Goal: Information Seeking & Learning: Learn about a topic

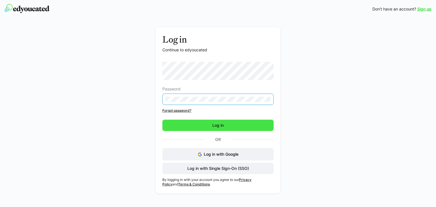
click at [235, 120] on span "Log in" at bounding box center [217, 125] width 111 height 11
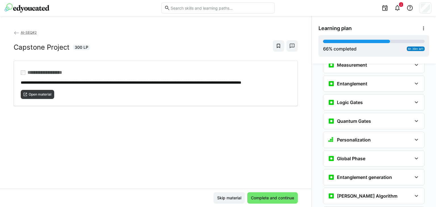
scroll to position [690, 0]
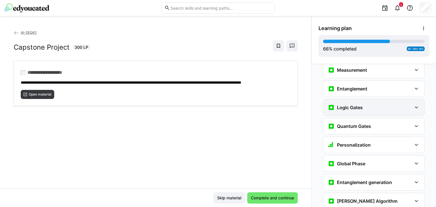
click at [389, 104] on div "Logic Gates" at bounding box center [370, 107] width 84 height 7
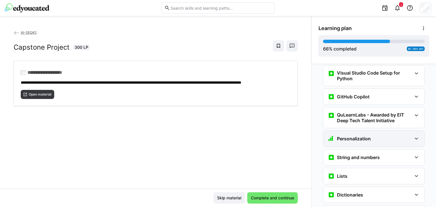
scroll to position [284, 0]
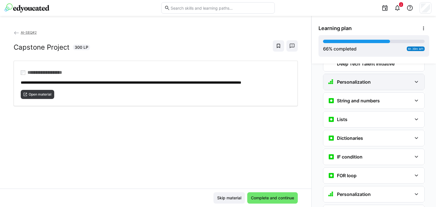
drag, startPoint x: 382, startPoint y: 72, endPoint x: 381, endPoint y: 77, distance: 5.0
click at [382, 79] on div "Personalization" at bounding box center [370, 82] width 84 height 7
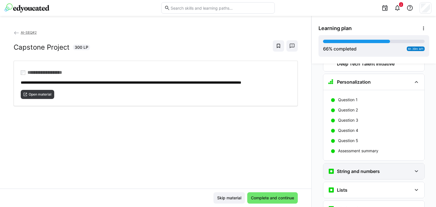
click at [366, 164] on div "String and numbers" at bounding box center [374, 172] width 101 height 16
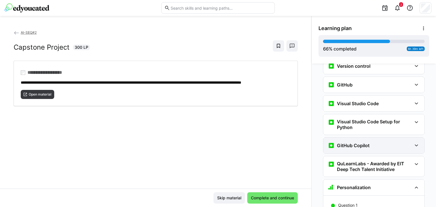
scroll to position [170, 0]
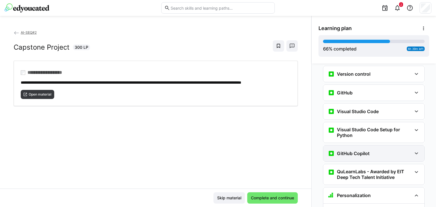
click at [370, 150] on div "GitHub Copilot" at bounding box center [370, 153] width 84 height 7
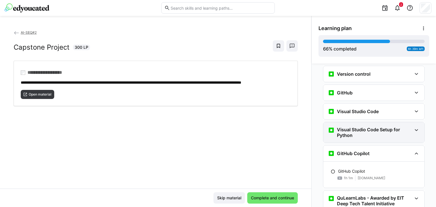
click at [378, 127] on h3 "Visual Studio Code Setup for Python" at bounding box center [374, 132] width 75 height 11
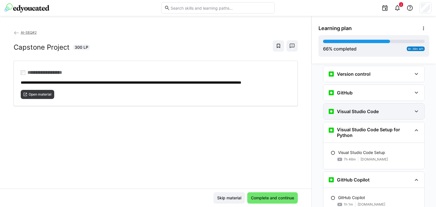
click at [378, 106] on div "Visual Studio Code" at bounding box center [374, 112] width 101 height 16
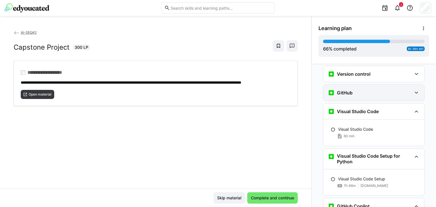
click at [382, 89] on div "GitHub" at bounding box center [370, 92] width 84 height 7
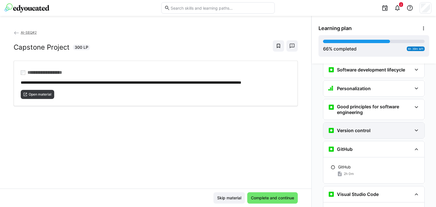
scroll to position [114, 0]
click at [383, 128] on div "Version control" at bounding box center [370, 131] width 84 height 7
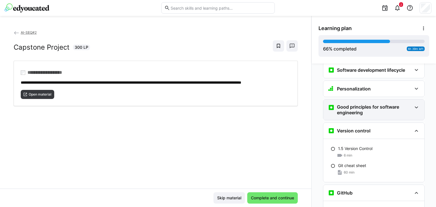
click at [385, 104] on h3 "Good principles for software engineering" at bounding box center [374, 109] width 75 height 11
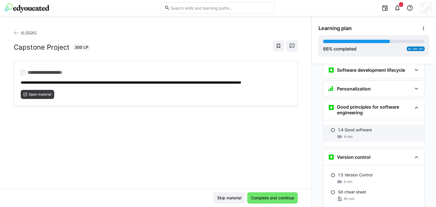
scroll to position [57, 0]
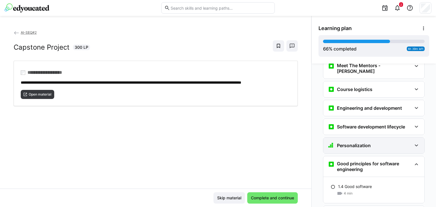
click at [381, 142] on div "Personalization" at bounding box center [370, 145] width 84 height 7
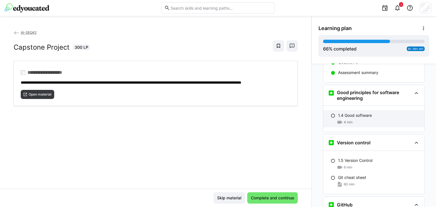
click at [387, 111] on div "1.4 Good software 4 min" at bounding box center [374, 119] width 101 height 17
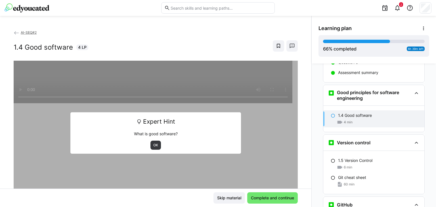
scroll to position [210, 0]
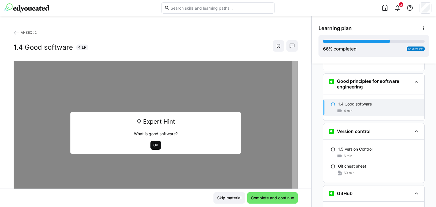
click at [152, 142] on span "OK" at bounding box center [156, 145] width 11 height 9
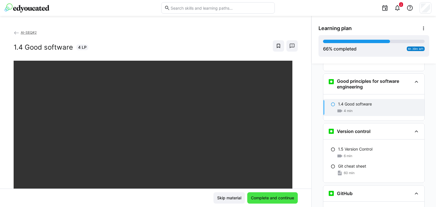
click at [257, 200] on span "Complete and continue" at bounding box center [272, 198] width 45 height 6
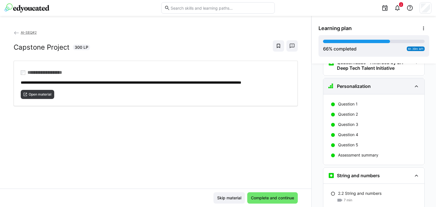
scroll to position [441, 0]
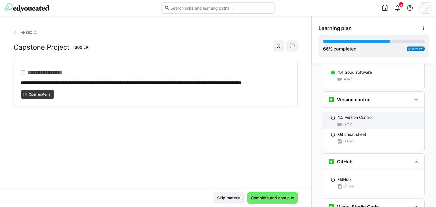
click at [354, 115] on p "1.5 Version Control" at bounding box center [355, 118] width 34 height 6
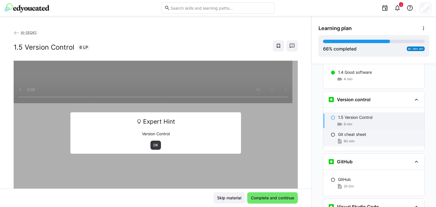
scroll to position [260, 0]
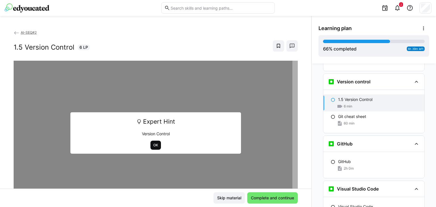
click at [151, 142] on span "OK" at bounding box center [156, 145] width 11 height 9
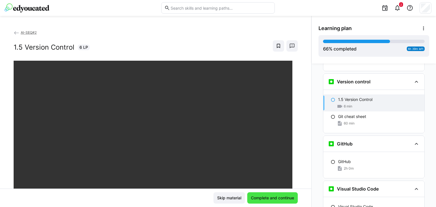
click at [262, 198] on span "Complete and continue" at bounding box center [272, 198] width 45 height 6
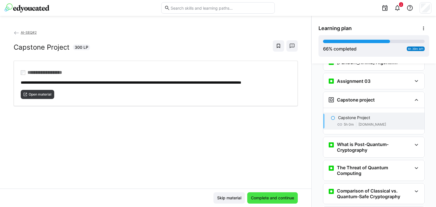
scroll to position [1321, 0]
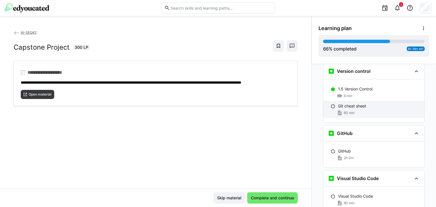
click at [353, 110] on div "60 min" at bounding box center [379, 113] width 82 height 6
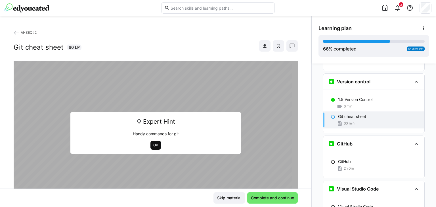
click at [157, 145] on span "OK" at bounding box center [156, 145] width 11 height 9
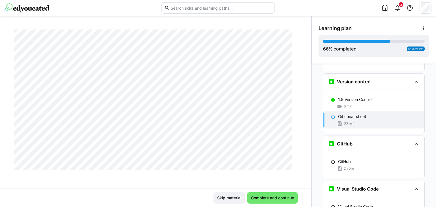
scroll to position [599, 0]
click at [267, 199] on span "Complete and continue" at bounding box center [272, 198] width 45 height 6
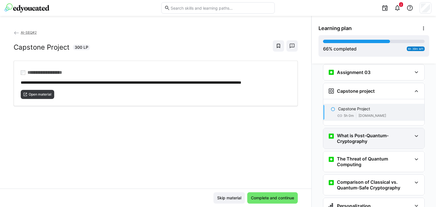
scroll to position [1321, 0]
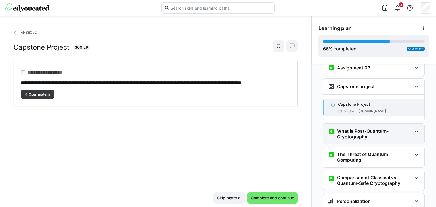
click at [351, 128] on h3 "What is Post-Quantum-Cryptography" at bounding box center [374, 133] width 75 height 11
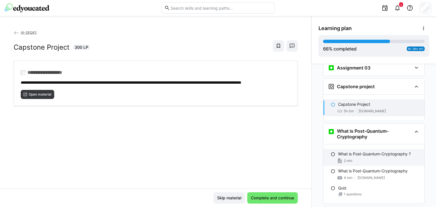
click at [356, 149] on div "What is Post-Quantum-Cryptography ? 2 min" at bounding box center [374, 157] width 101 height 17
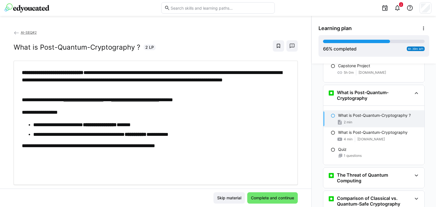
scroll to position [1367, 0]
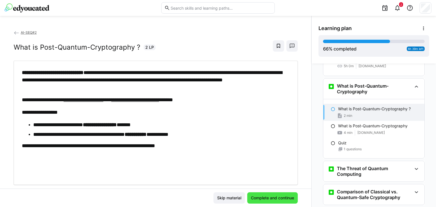
click at [272, 201] on span "Complete and continue" at bounding box center [272, 198] width 45 height 6
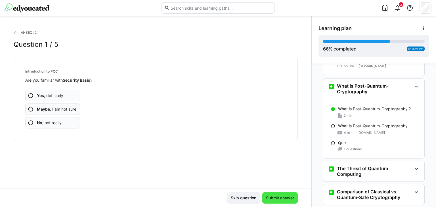
scroll to position [1386, 0]
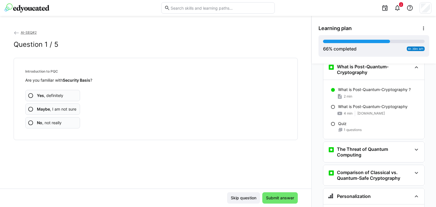
click at [52, 92] on app-assessment-question-radio "Yes , definitely" at bounding box center [52, 95] width 55 height 11
click at [274, 202] on span "Submit answer" at bounding box center [280, 198] width 36 height 11
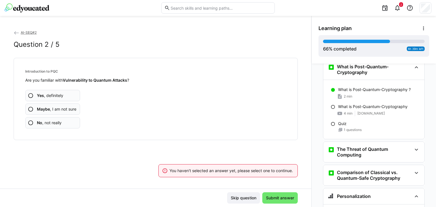
click at [43, 97] on b "Yes" at bounding box center [40, 95] width 7 height 5
click at [55, 97] on span "Yes , definitely" at bounding box center [50, 96] width 26 height 6
click at [273, 201] on span "Submit answer" at bounding box center [280, 198] width 30 height 6
drag, startPoint x: 59, startPoint y: 99, endPoint x: 149, endPoint y: 151, distance: 104.5
click at [59, 99] on app-assessment-question-radio "Yes , definitely" at bounding box center [52, 95] width 55 height 11
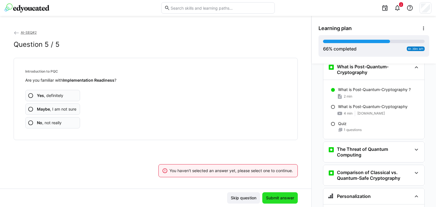
click at [275, 198] on span "Submit answer" at bounding box center [280, 198] width 30 height 6
click at [43, 97] on b "Yes" at bounding box center [40, 95] width 7 height 5
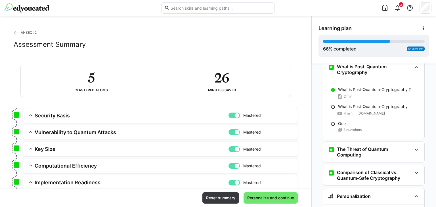
drag, startPoint x: 264, startPoint y: 196, endPoint x: 261, endPoint y: 187, distance: 8.8
click at [264, 196] on span "Personalize and continue" at bounding box center [271, 198] width 49 height 6
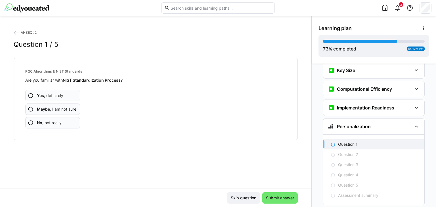
scroll to position [1568, 0]
click at [55, 95] on span "Yes , definitely" at bounding box center [50, 96] width 26 height 6
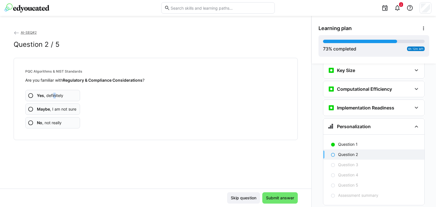
click at [55, 95] on span "Yes , definitely" at bounding box center [50, 96] width 26 height 6
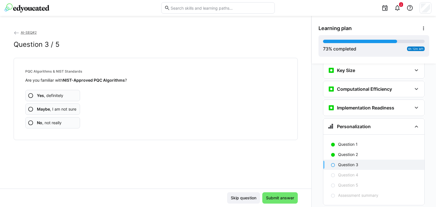
click at [55, 95] on span "Yes , definitely" at bounding box center [50, 96] width 26 height 6
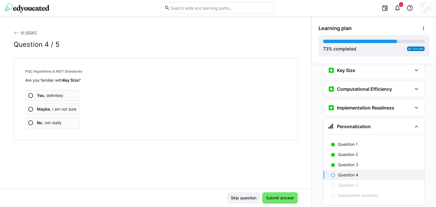
click at [55, 93] on span "Yes , definitely" at bounding box center [50, 96] width 26 height 6
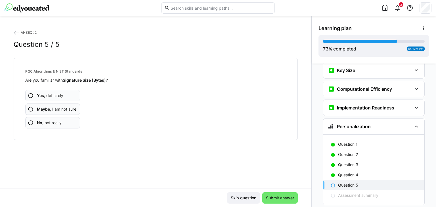
click at [55, 97] on span "Yes , definitely" at bounding box center [50, 96] width 26 height 6
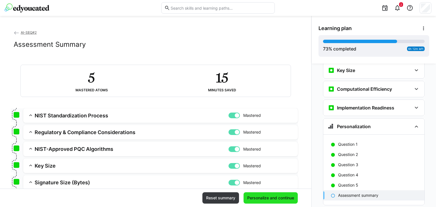
click at [257, 198] on span "Personalize and continue" at bounding box center [271, 198] width 49 height 6
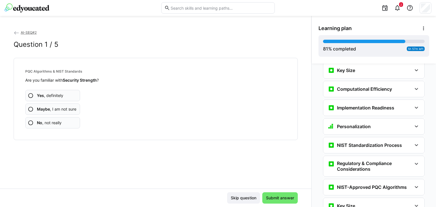
scroll to position [1684, 0]
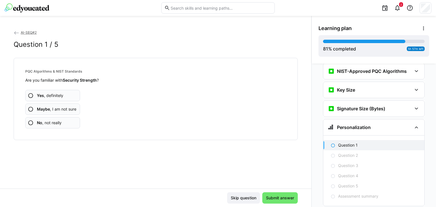
click at [54, 96] on span "Yes , definitely" at bounding box center [50, 96] width 26 height 6
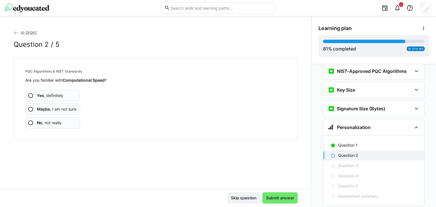
click at [55, 95] on span "Yes , definitely" at bounding box center [50, 96] width 26 height 6
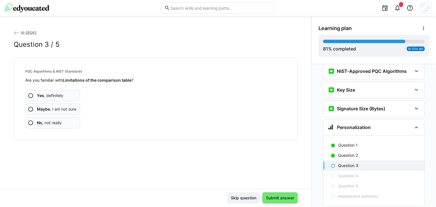
click at [55, 95] on span "Yes , definitely" at bounding box center [50, 96] width 26 height 6
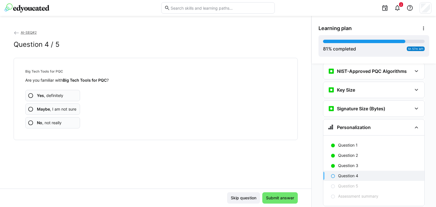
click at [55, 95] on span "Yes , definitely" at bounding box center [50, 96] width 26 height 6
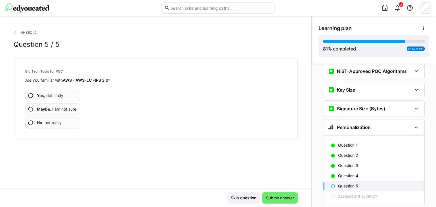
click at [55, 95] on span "Yes , definitely" at bounding box center [50, 96] width 26 height 6
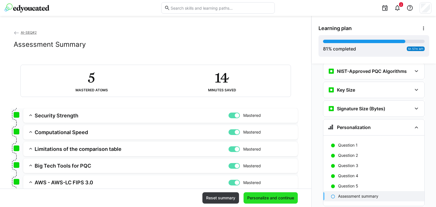
click at [255, 195] on span "Personalize and continue" at bounding box center [271, 198] width 49 height 6
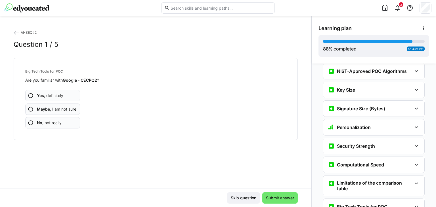
scroll to position [1796, 0]
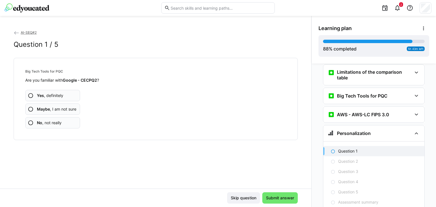
click at [55, 95] on span "Yes , definitely" at bounding box center [50, 96] width 26 height 6
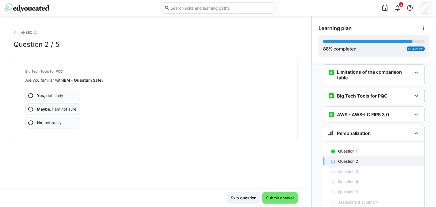
click at [55, 95] on span "Yes , definitely" at bounding box center [50, 96] width 26 height 6
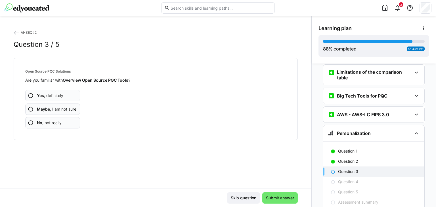
click at [55, 95] on span "Yes , definitely" at bounding box center [50, 96] width 26 height 6
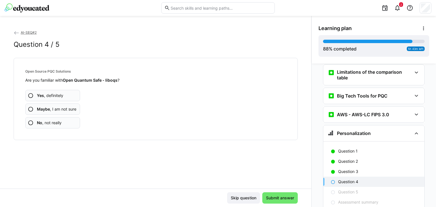
click at [55, 95] on span "Yes , definitely" at bounding box center [50, 96] width 26 height 6
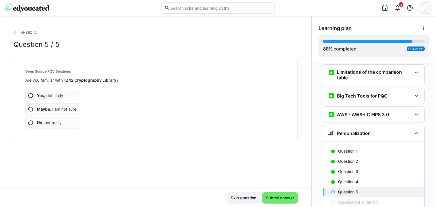
click at [55, 95] on span "Yes , definitely" at bounding box center [50, 96] width 26 height 6
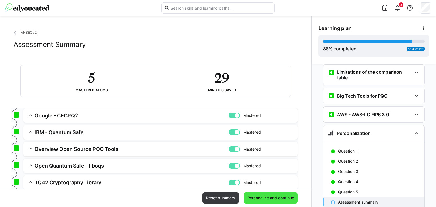
click at [284, 203] on span "Personalize and continue" at bounding box center [271, 198] width 54 height 11
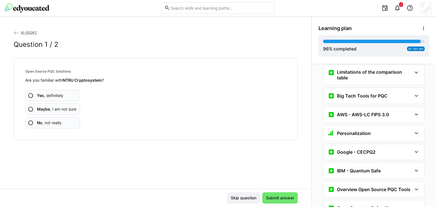
scroll to position [1882, 0]
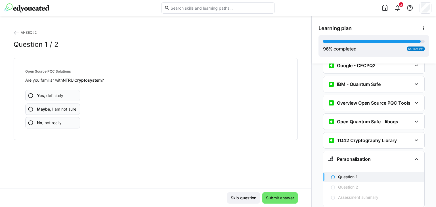
click at [51, 95] on span "Yes , definitely" at bounding box center [50, 96] width 26 height 6
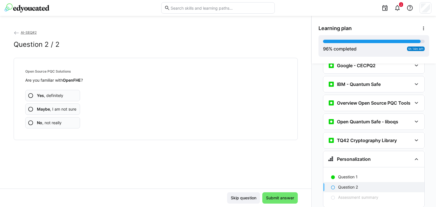
click at [51, 91] on app-assessment-question-radio "Yes , definitely" at bounding box center [52, 95] width 55 height 11
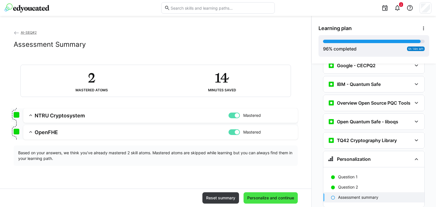
click at [282, 197] on span "Personalize and continue" at bounding box center [271, 198] width 49 height 6
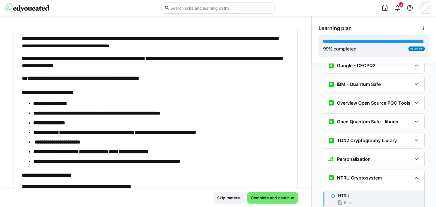
scroll to position [232, 0]
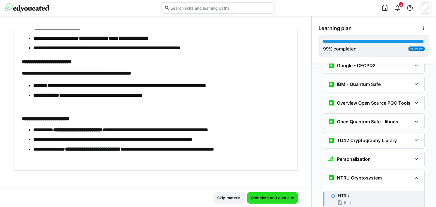
click at [260, 200] on span "Complete and continue" at bounding box center [272, 198] width 45 height 6
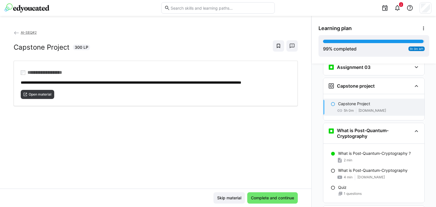
scroll to position [1321, 0]
click at [265, 197] on span "Complete and continue" at bounding box center [272, 198] width 45 height 6
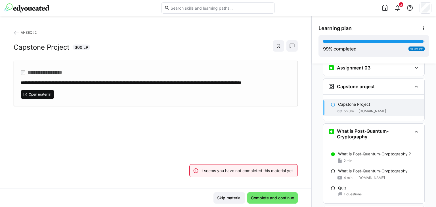
click at [42, 95] on span "Open material" at bounding box center [38, 94] width 34 height 9
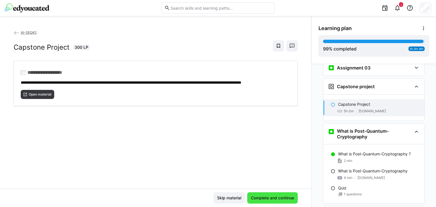
click at [255, 194] on span "Complete and continue" at bounding box center [272, 198] width 51 height 11
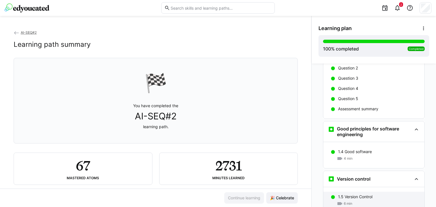
scroll to position [211, 0]
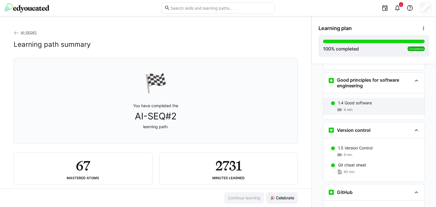
click at [362, 107] on div "4 min" at bounding box center [379, 110] width 82 height 6
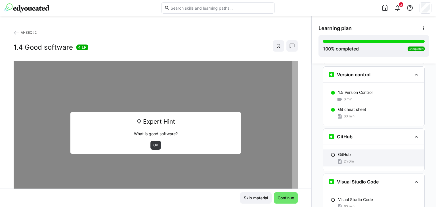
click at [354, 150] on div "GitHub 2h 0m" at bounding box center [374, 158] width 101 height 17
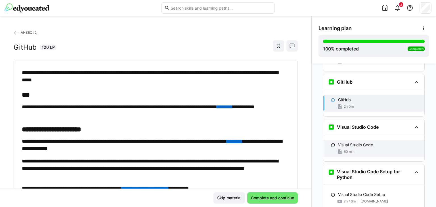
click at [355, 149] on div "60 min" at bounding box center [379, 152] width 82 height 6
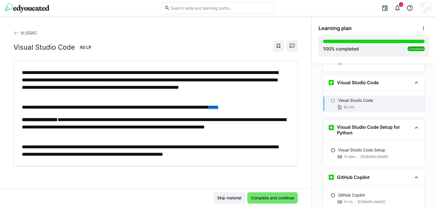
scroll to position [367, 0]
click at [274, 201] on span "Complete and continue" at bounding box center [272, 198] width 51 height 11
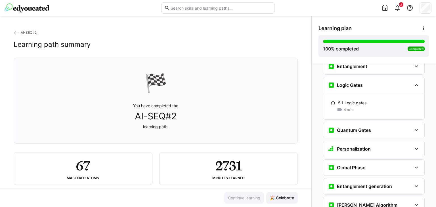
scroll to position [1006, 0]
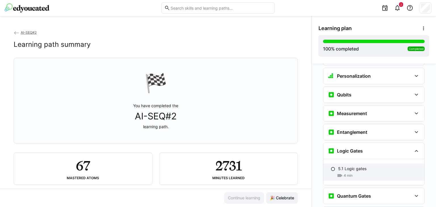
click at [374, 166] on div "5.1 Logic gates" at bounding box center [379, 169] width 82 height 6
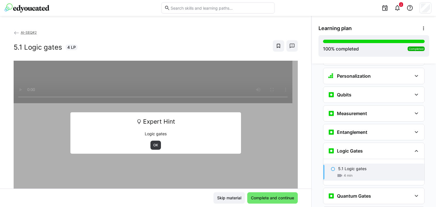
scroll to position [1071, 0]
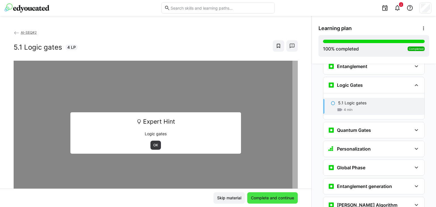
click at [262, 196] on span "Complete and continue" at bounding box center [272, 198] width 45 height 6
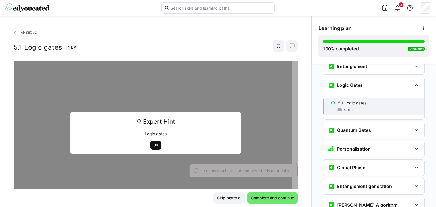
click at [153, 144] on span "OK" at bounding box center [156, 145] width 6 height 5
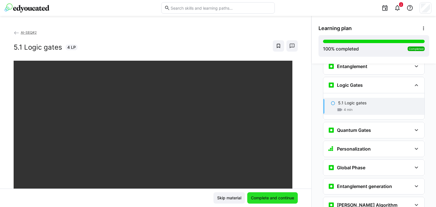
click at [258, 197] on span "Complete and continue" at bounding box center [272, 198] width 45 height 6
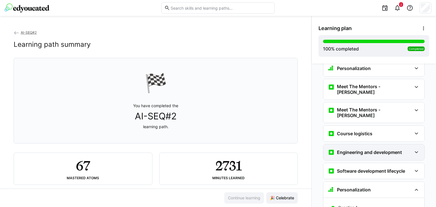
scroll to position [0, 0]
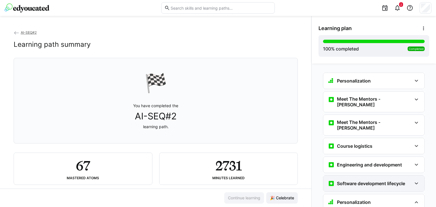
click at [364, 181] on h3 "Software development lifecycle" at bounding box center [371, 184] width 68 height 6
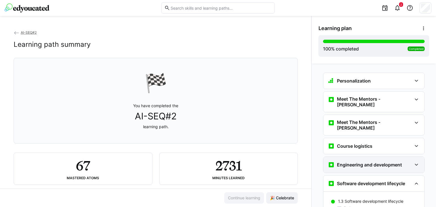
click at [369, 162] on h3 "Engineering and development" at bounding box center [369, 165] width 65 height 6
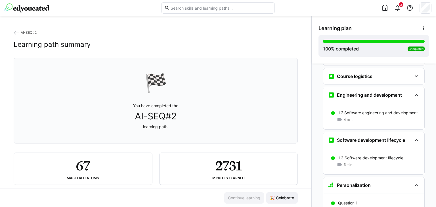
scroll to position [28, 0]
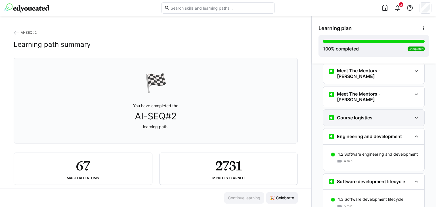
click at [367, 115] on h3 "Course logistics" at bounding box center [355, 118] width 36 height 6
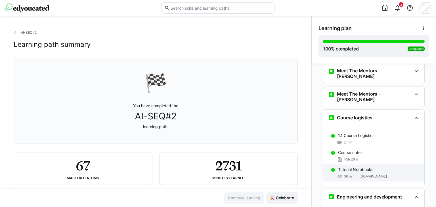
click at [353, 167] on p "Tutorial Notebooks" at bounding box center [355, 170] width 35 height 6
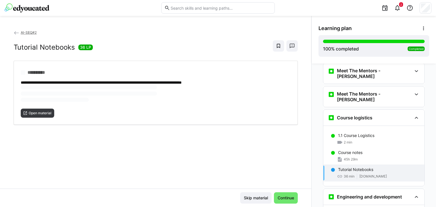
scroll to position [65, 0]
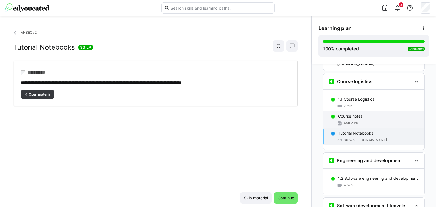
click at [349, 114] on p "Course notes" at bounding box center [350, 117] width 24 height 6
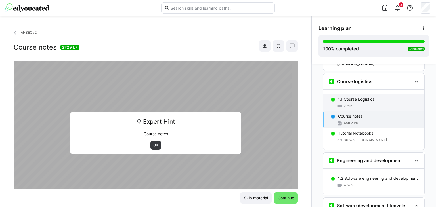
click at [349, 94] on div "1.1 Course Logistics 2 min" at bounding box center [374, 102] width 101 height 17
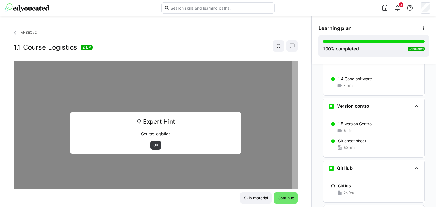
scroll to position [406, 0]
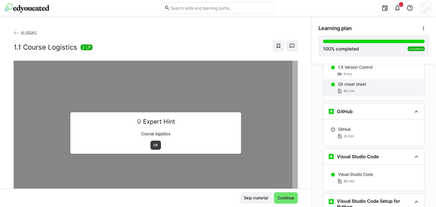
click at [356, 88] on div "60 min" at bounding box center [379, 91] width 82 height 6
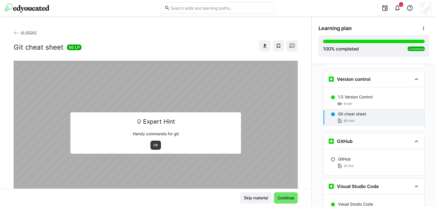
scroll to position [373, 0]
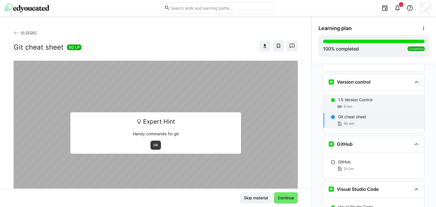
click at [357, 97] on p "1.5 Version Control" at bounding box center [355, 100] width 34 height 6
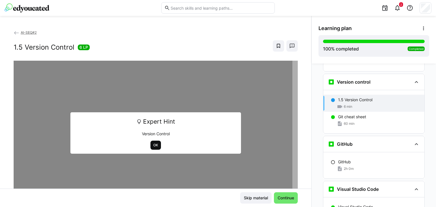
click at [156, 145] on span "OK" at bounding box center [156, 145] width 6 height 5
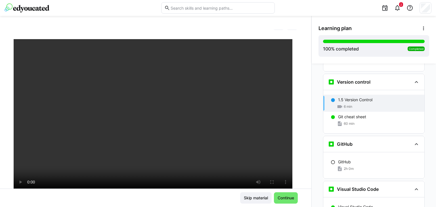
scroll to position [12, 0]
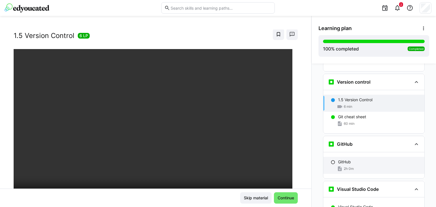
click at [354, 159] on div "GitHub" at bounding box center [379, 162] width 82 height 6
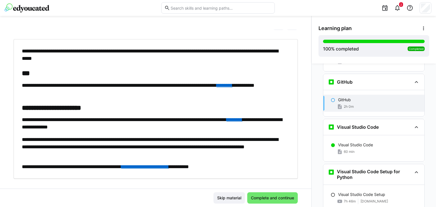
scroll to position [30, 0]
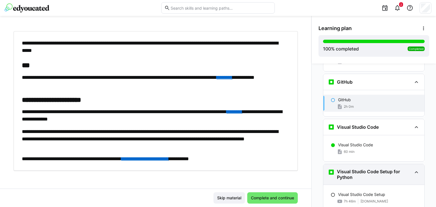
drag, startPoint x: 257, startPoint y: 199, endPoint x: 367, endPoint y: 162, distance: 116.1
click at [257, 199] on span "Complete and continue" at bounding box center [272, 198] width 45 height 6
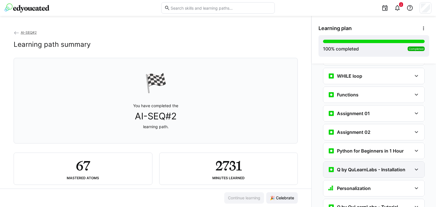
scroll to position [893, 0]
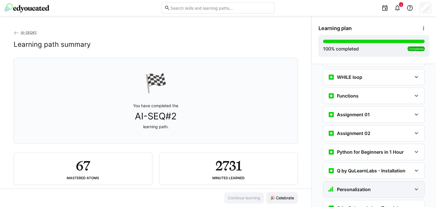
click at [356, 187] on h3 "Personalization" at bounding box center [354, 190] width 34 height 6
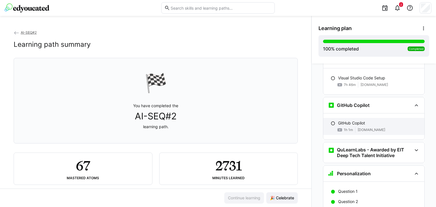
scroll to position [495, 0]
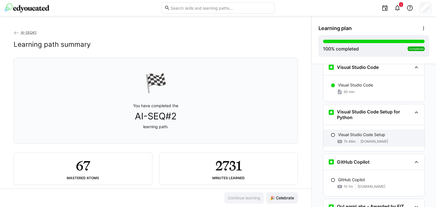
click at [366, 132] on p "Visual Studio Code Setup" at bounding box center [361, 135] width 47 height 6
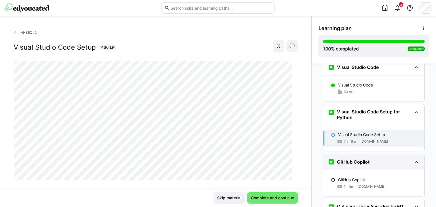
scroll to position [525, 0]
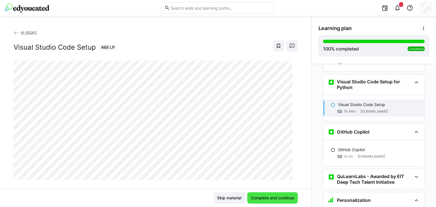
click at [285, 197] on span "Complete and continue" at bounding box center [272, 198] width 45 height 6
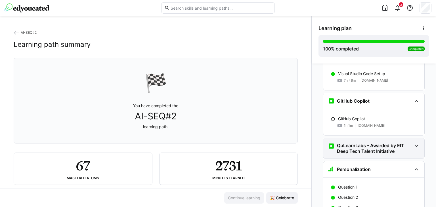
scroll to position [566, 0]
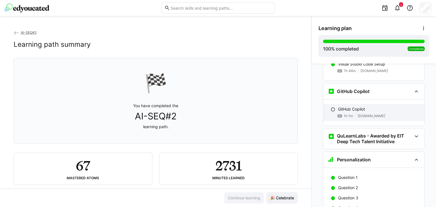
click at [358, 114] on span "www.youtube.com" at bounding box center [372, 116] width 28 height 5
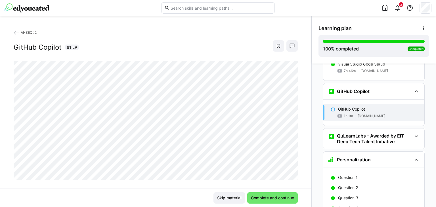
scroll to position [575, 0]
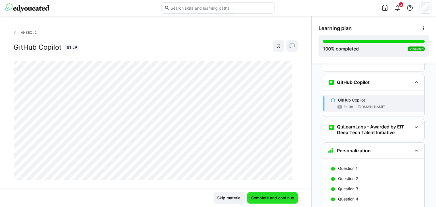
click at [257, 198] on span "Complete and continue" at bounding box center [272, 198] width 45 height 6
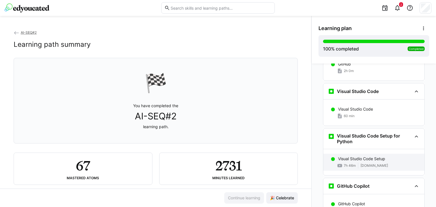
scroll to position [481, 0]
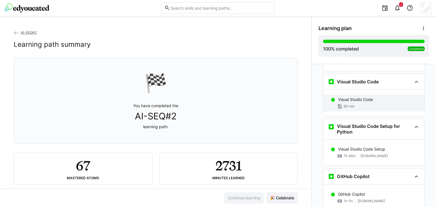
click at [366, 104] on div "60 min" at bounding box center [379, 107] width 82 height 6
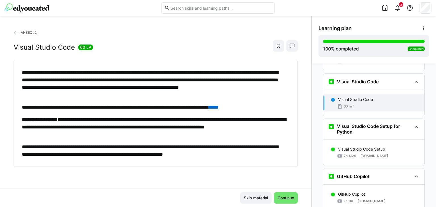
scroll to position [480, 0]
click at [219, 107] on link "****" at bounding box center [214, 107] width 10 height 5
click at [281, 198] on span "Continue" at bounding box center [286, 198] width 18 height 6
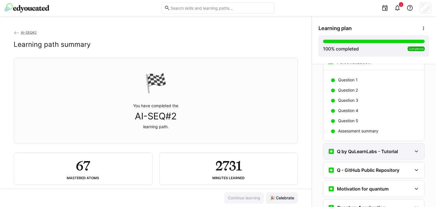
scroll to position [1077, 0]
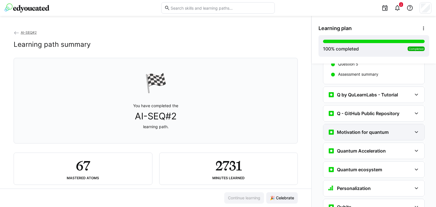
click at [361, 130] on h3 "Motivation for quantum" at bounding box center [363, 133] width 52 height 6
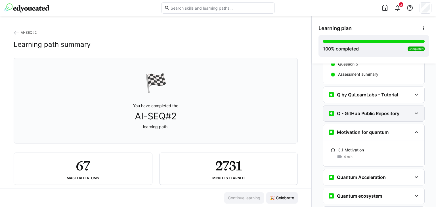
click at [360, 111] on h3 "Q - GitHub Public Repository" at bounding box center [368, 114] width 62 height 6
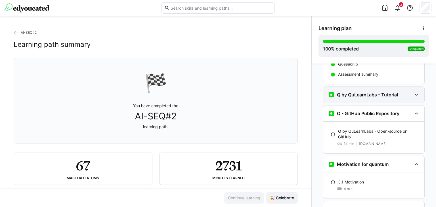
click at [362, 92] on h3 "Q by QuLearnLabs - Tutorial" at bounding box center [367, 95] width 61 height 6
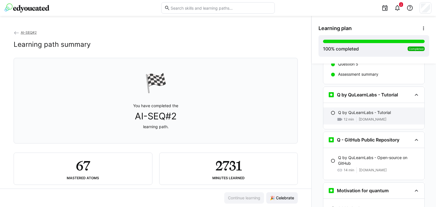
click at [363, 117] on span "www.loom.com" at bounding box center [373, 119] width 28 height 5
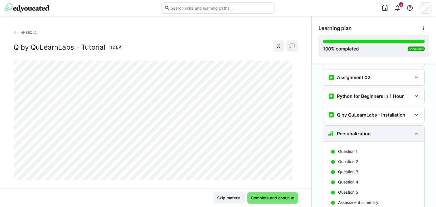
scroll to position [946, 0]
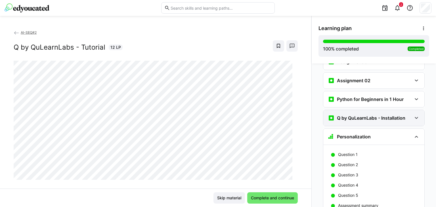
click at [370, 115] on h3 "Q by QuLearnLabs - Installation" at bounding box center [371, 118] width 68 height 6
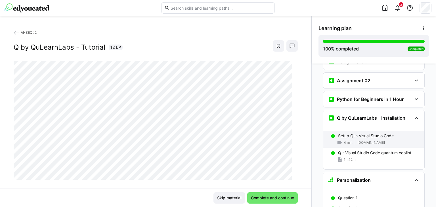
click at [374, 133] on p "Setup Q in Visual Studio Code" at bounding box center [366, 136] width 56 height 6
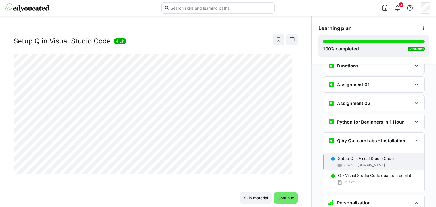
scroll to position [9, 0]
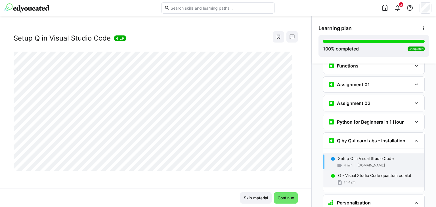
click at [351, 171] on div "Q - Visual Studio Code quantum copilot 1h 42m" at bounding box center [374, 179] width 101 height 17
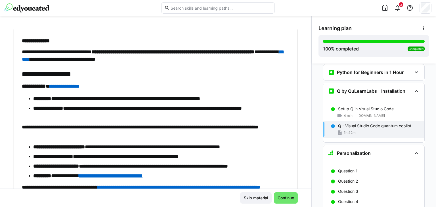
scroll to position [980, 0]
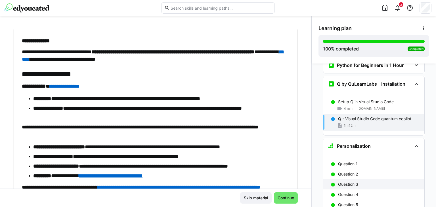
click at [284, 195] on span "Continue" at bounding box center [286, 198] width 18 height 6
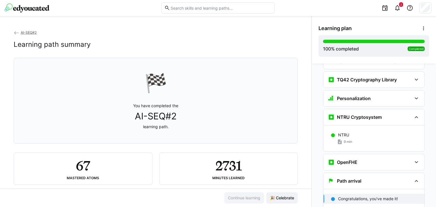
scroll to position [2257, 0]
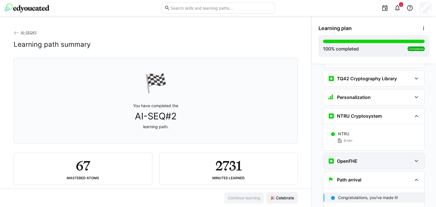
click at [347, 158] on div "OpenFHE" at bounding box center [343, 161] width 30 height 7
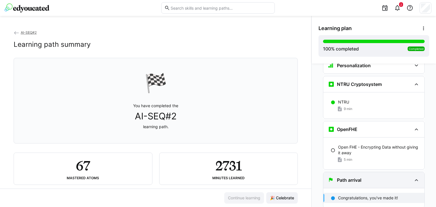
click at [345, 178] on h3 "Path arrival" at bounding box center [349, 181] width 24 height 6
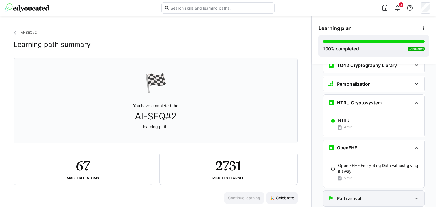
scroll to position [2269, 0]
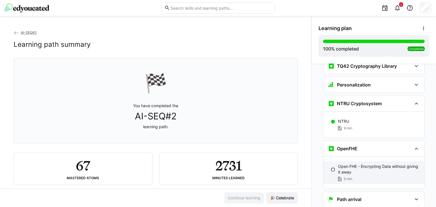
click at [346, 164] on p "Open FHE - Encrypting Data without giving it away" at bounding box center [379, 169] width 82 height 11
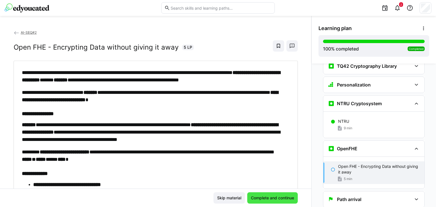
click at [259, 199] on span "Complete and continue" at bounding box center [272, 198] width 45 height 6
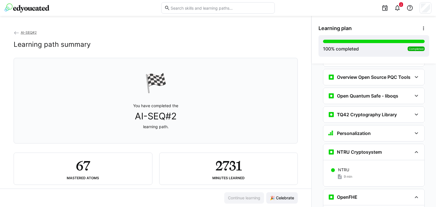
scroll to position [2203, 0]
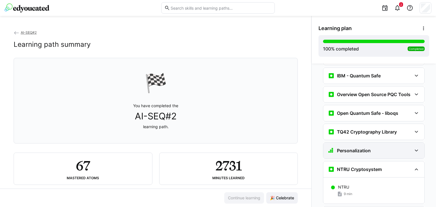
click at [342, 148] on h3 "Personalization" at bounding box center [354, 151] width 34 height 6
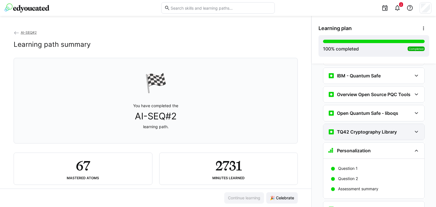
click at [344, 129] on h3 "TQ42 Cryptography Library" at bounding box center [367, 132] width 60 height 6
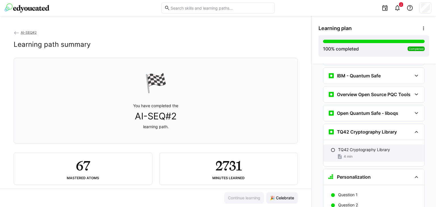
click at [343, 147] on p "TQ42 Cryptography Library" at bounding box center [364, 150] width 52 height 6
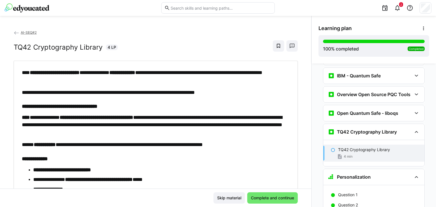
scroll to position [2246, 0]
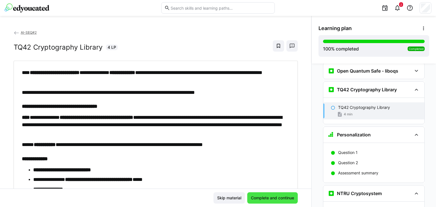
click at [270, 196] on span "Complete and continue" at bounding box center [272, 198] width 45 height 6
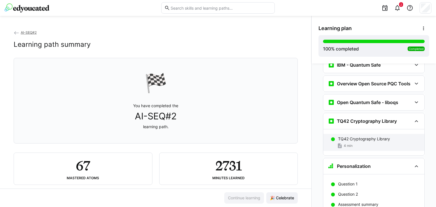
scroll to position [2213, 0]
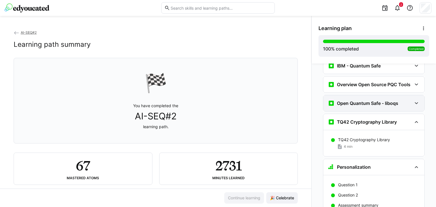
click at [348, 101] on h3 "Open Quantum Safe - liboqs" at bounding box center [367, 104] width 61 height 6
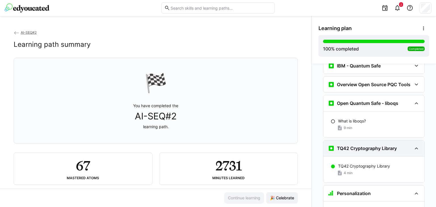
click at [345, 116] on div "What is liboqs? 9 min" at bounding box center [374, 124] width 101 height 17
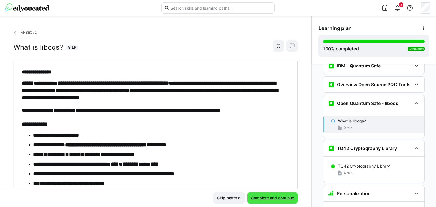
scroll to position [2227, 0]
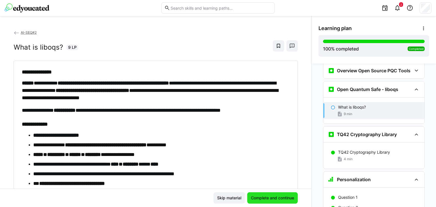
click at [275, 201] on span "Complete and continue" at bounding box center [272, 198] width 45 height 6
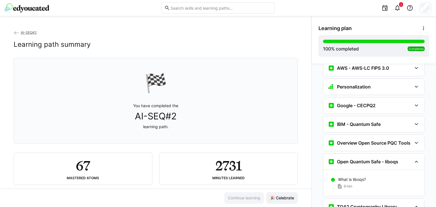
scroll to position [2154, 0]
click at [357, 140] on div "Overview Open Source PQC Tools" at bounding box center [369, 143] width 83 height 7
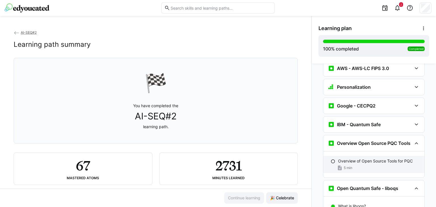
click at [351, 165] on div "5 min" at bounding box center [379, 168] width 82 height 6
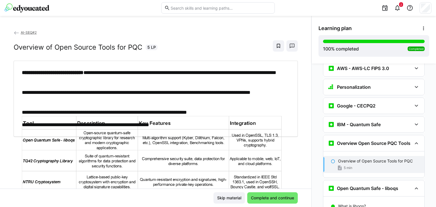
scroll to position [2208, 0]
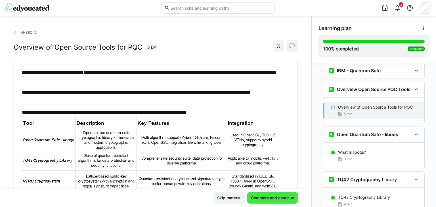
click at [282, 198] on span "Complete and continue" at bounding box center [272, 198] width 45 height 6
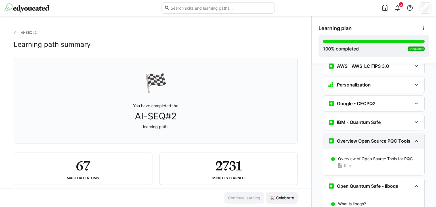
scroll to position [2152, 0]
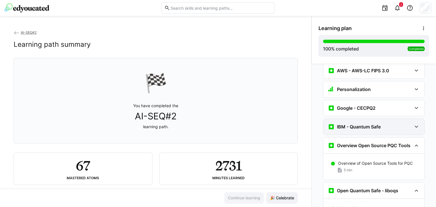
click at [348, 119] on div "IBM - Quantum Safe" at bounding box center [374, 127] width 101 height 16
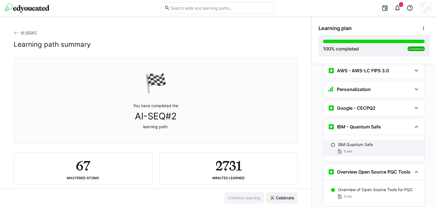
click at [345, 142] on p "IBM Quantum Safe" at bounding box center [355, 145] width 35 height 6
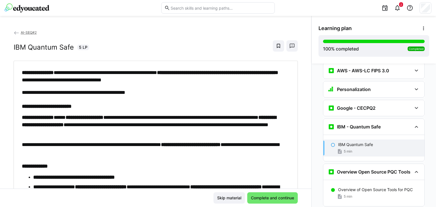
scroll to position [2190, 0]
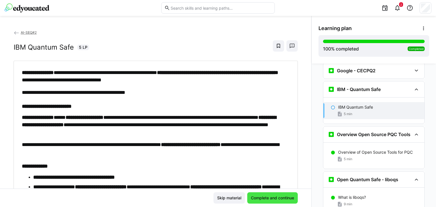
click at [265, 197] on span "Complete and continue" at bounding box center [272, 198] width 45 height 6
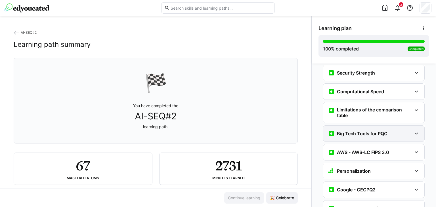
scroll to position [2122, 0]
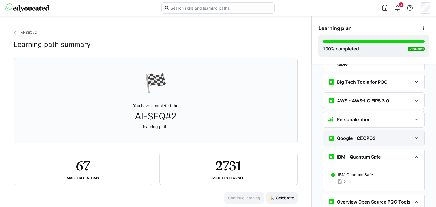
click at [359, 135] on h3 "Google - CECPQ2" at bounding box center [356, 138] width 39 height 6
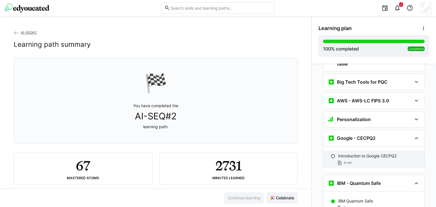
click at [359, 160] on div "6 min" at bounding box center [379, 163] width 82 height 6
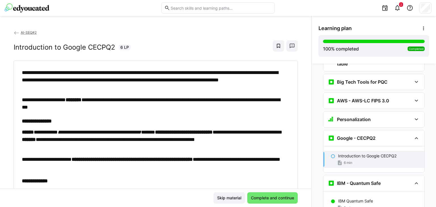
scroll to position [2171, 0]
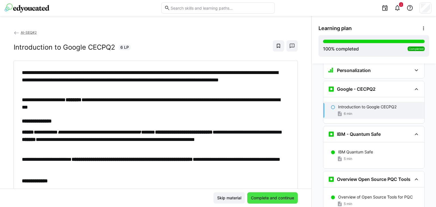
click at [274, 199] on span "Complete and continue" at bounding box center [272, 198] width 45 height 6
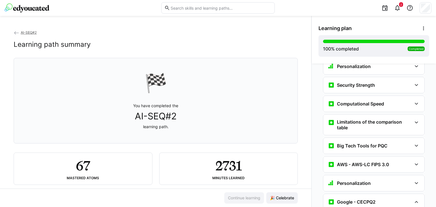
scroll to position [2092, 0]
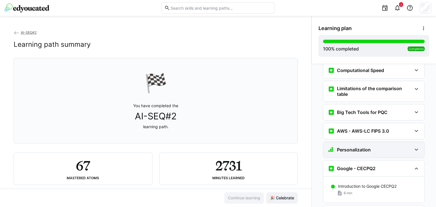
click at [351, 147] on h3 "Personalization" at bounding box center [354, 150] width 34 height 6
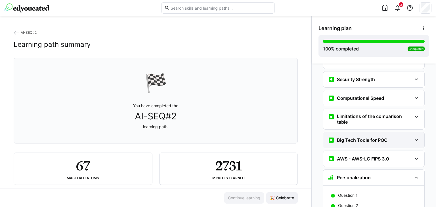
scroll to position [2063, 0]
click at [355, 138] on h3 "Big Tech Tools for PQC" at bounding box center [362, 141] width 51 height 6
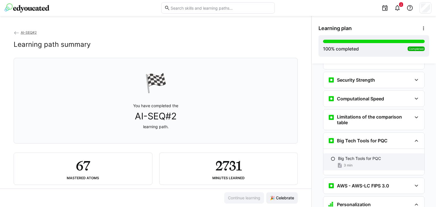
click at [346, 154] on div "Big Tech Tools for PQC 3 min" at bounding box center [374, 162] width 101 height 17
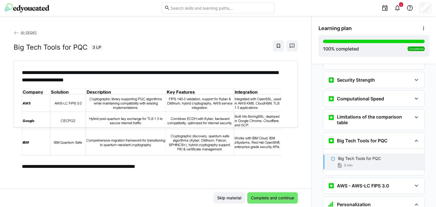
scroll to position [2115, 0]
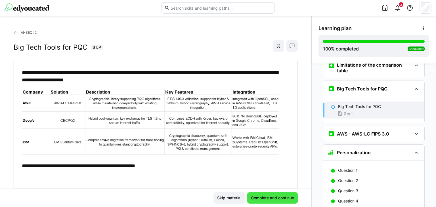
click at [277, 196] on span "Complete and continue" at bounding box center [272, 198] width 45 height 6
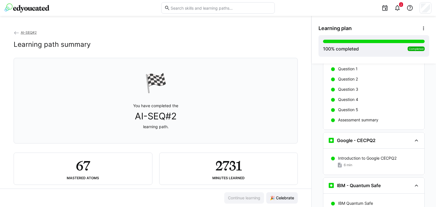
scroll to position [2132, 0]
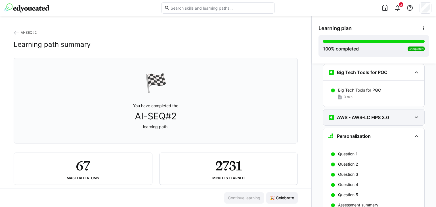
click at [370, 115] on h3 "AWS - AWS-LC FIPS 3.0" at bounding box center [363, 118] width 52 height 6
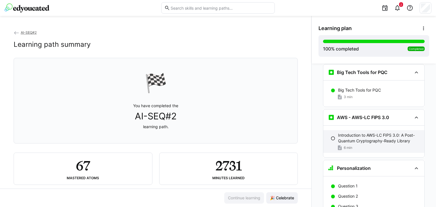
click at [355, 133] on p "Introduction to AWS-LC FIPS 3.0: A Post-Quantum Cryptography-Ready Library" at bounding box center [379, 138] width 82 height 11
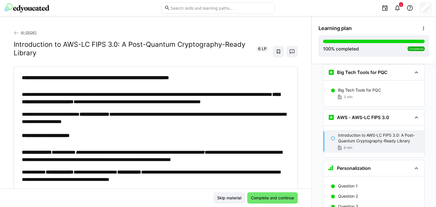
scroll to position [2160, 0]
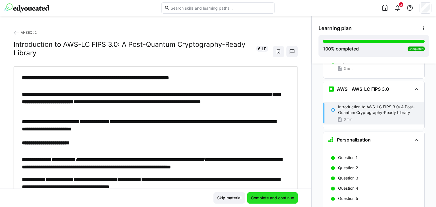
click at [264, 197] on span "Complete and continue" at bounding box center [272, 198] width 45 height 6
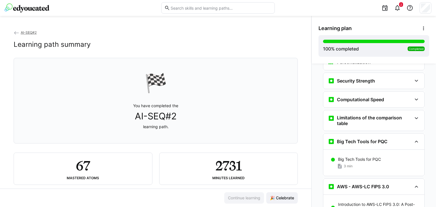
scroll to position [2022, 0]
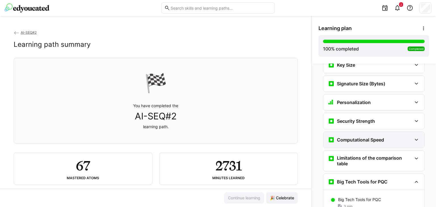
click at [348, 137] on h3 "Computational Speed" at bounding box center [360, 140] width 47 height 6
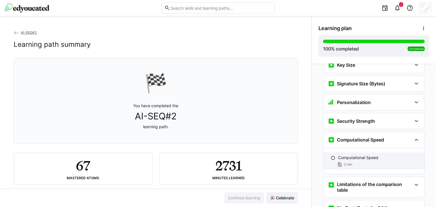
click at [350, 153] on div "Computational Speed 2 min" at bounding box center [374, 161] width 101 height 17
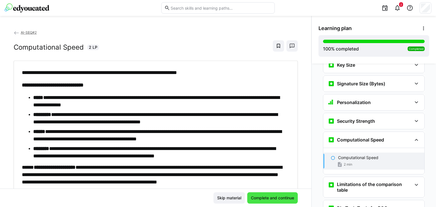
scroll to position [2073, 0]
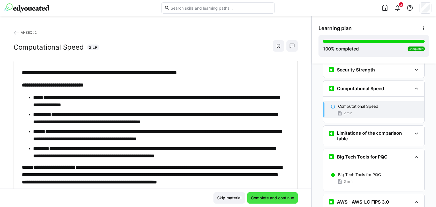
click at [261, 198] on span "Complete and continue" at bounding box center [272, 198] width 45 height 6
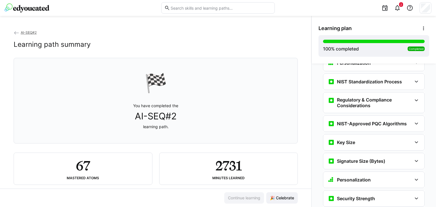
scroll to position [1992, 0]
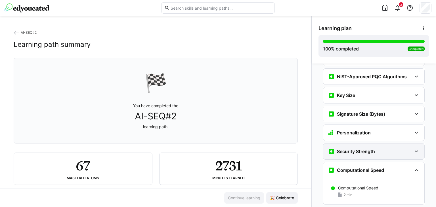
click at [350, 149] on h3 "Security Strength" at bounding box center [356, 152] width 38 height 6
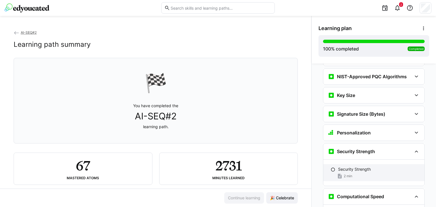
click at [349, 167] on p "Security Strength" at bounding box center [354, 170] width 33 height 6
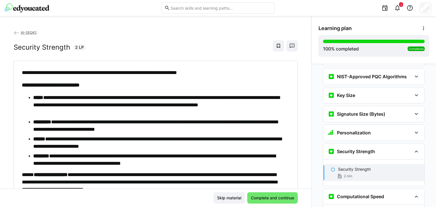
scroll to position [2055, 0]
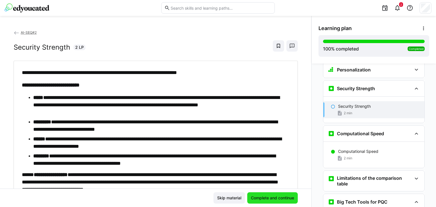
click at [266, 201] on span "Complete and continue" at bounding box center [272, 198] width 45 height 6
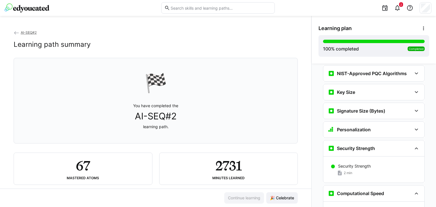
scroll to position [1990, 0]
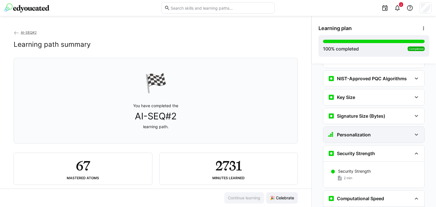
click at [348, 132] on div "Personalization" at bounding box center [349, 135] width 43 height 7
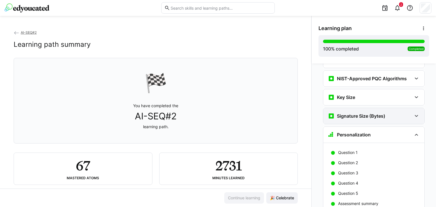
click at [347, 113] on h3 "Signature Size (Bytes)" at bounding box center [361, 116] width 48 height 6
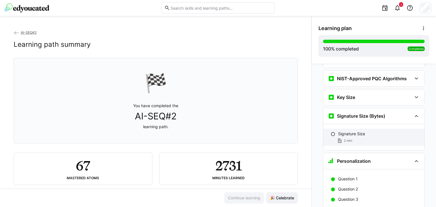
click at [343, 129] on div "Signature Size 2 min" at bounding box center [374, 137] width 101 height 17
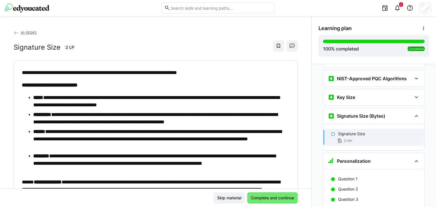
scroll to position [2017, 0]
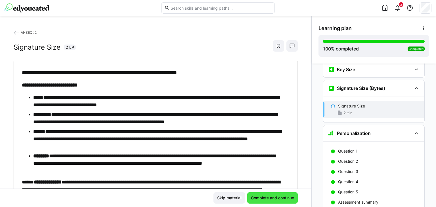
click at [272, 199] on span "Complete and continue" at bounding box center [272, 198] width 45 height 6
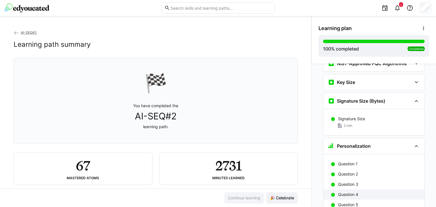
scroll to position [1916, 0]
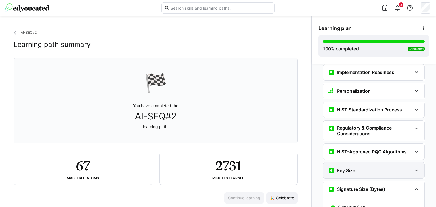
click at [347, 168] on h3 "Key Size" at bounding box center [346, 171] width 18 height 6
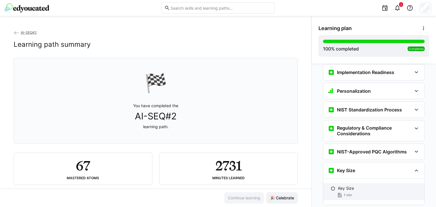
click at [344, 193] on span "1 min" at bounding box center [348, 195] width 8 height 5
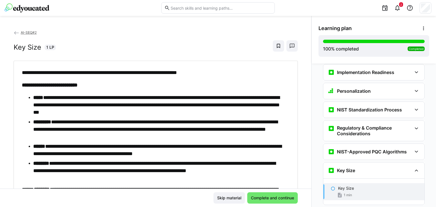
scroll to position [1999, 0]
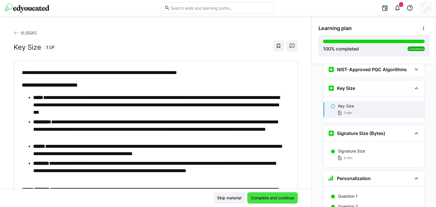
click at [267, 198] on span "Complete and continue" at bounding box center [272, 198] width 45 height 6
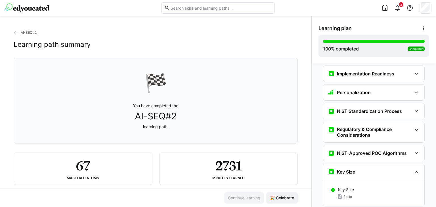
scroll to position [1914, 0]
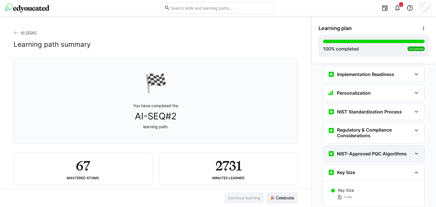
click at [344, 151] on h3 "NIST-Approved PQC Algorithms" at bounding box center [372, 154] width 70 height 6
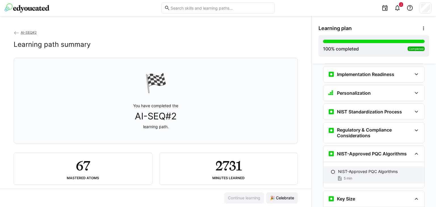
click at [354, 169] on p "NIST-Approved PQC Algorithms" at bounding box center [368, 172] width 60 height 6
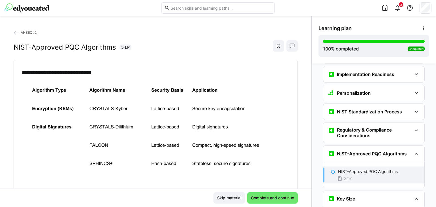
scroll to position [1980, 0]
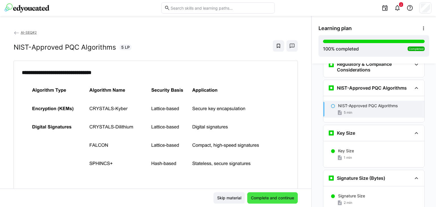
click at [261, 199] on span "Complete and continue" at bounding box center [272, 198] width 45 height 6
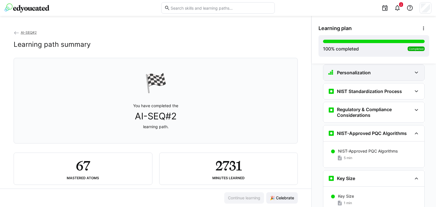
scroll to position [1883, 0]
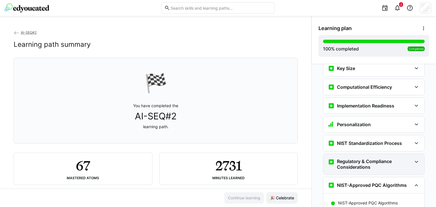
click at [347, 159] on h3 "Regulatory & Compliance Considerations" at bounding box center [374, 164] width 75 height 11
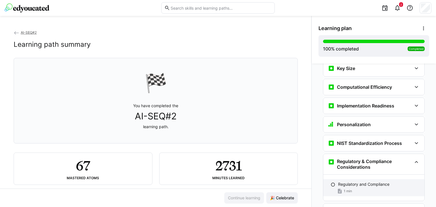
click at [370, 180] on div "Regulatory and Compliance 1 min" at bounding box center [374, 188] width 101 height 17
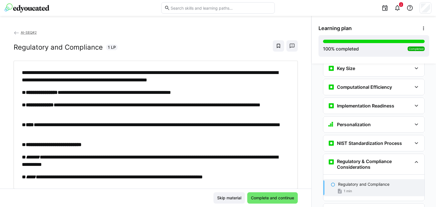
scroll to position [1957, 0]
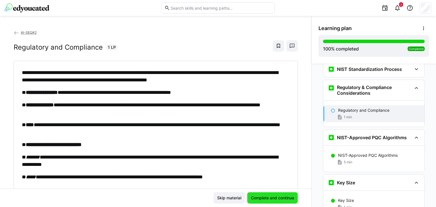
click at [279, 200] on span "Complete and continue" at bounding box center [272, 198] width 45 height 6
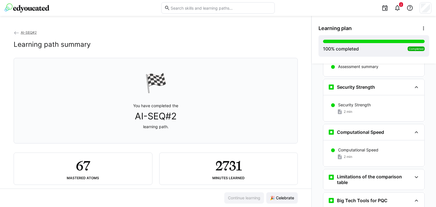
scroll to position [2223, 0]
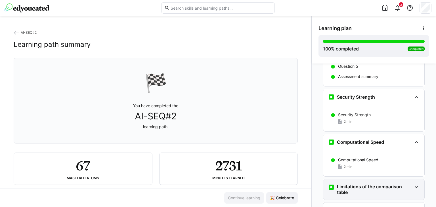
click at [350, 184] on h3 "Limitations of the comparison table" at bounding box center [374, 189] width 75 height 11
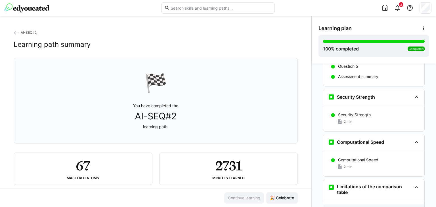
click at [345, 207] on p "Notes about the Comparison Table" at bounding box center [370, 210] width 65 height 6
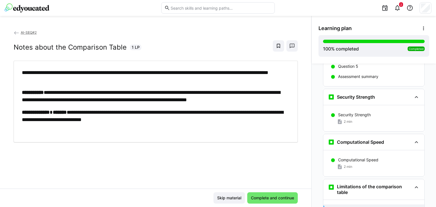
scroll to position [2321, 0]
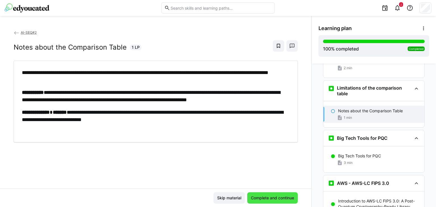
click at [263, 199] on span "Complete and continue" at bounding box center [272, 198] width 45 height 6
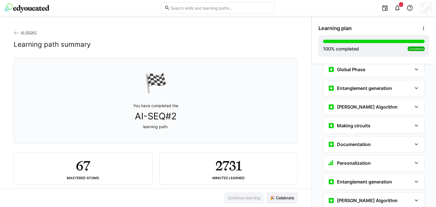
scroll to position [1340, 0]
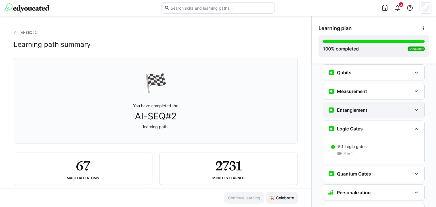
click at [361, 107] on h3 "Entanglement" at bounding box center [352, 110] width 30 height 6
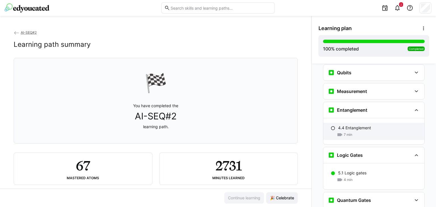
click at [360, 125] on p "4.4 Entanglement" at bounding box center [354, 128] width 33 height 6
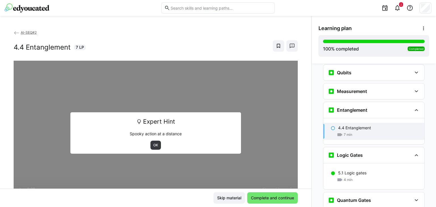
scroll to position [1365, 0]
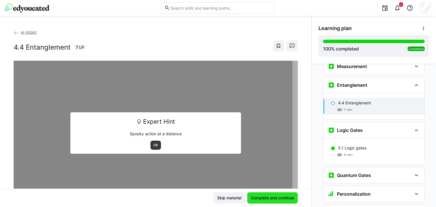
click at [258, 199] on span "Complete and continue" at bounding box center [272, 198] width 45 height 6
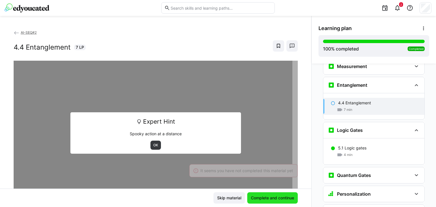
click at [258, 198] on span "Complete and continue" at bounding box center [272, 198] width 45 height 6
click at [155, 145] on span "OK" at bounding box center [156, 145] width 6 height 5
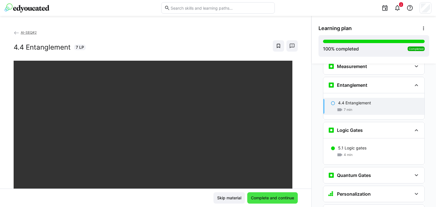
click at [260, 198] on span "Complete and continue" at bounding box center [272, 198] width 45 height 6
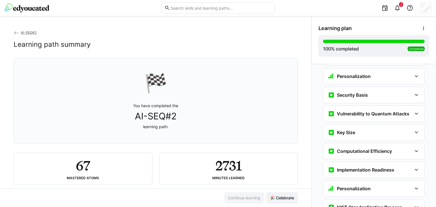
scroll to position [1873, 0]
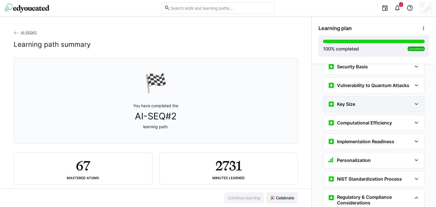
click at [350, 96] on div "Key Size" at bounding box center [374, 104] width 101 height 16
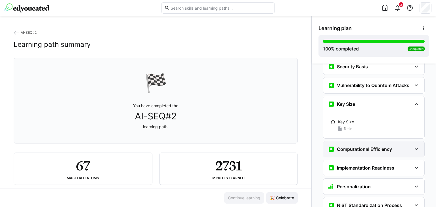
click at [351, 141] on div "Computational Efficiency" at bounding box center [374, 149] width 101 height 16
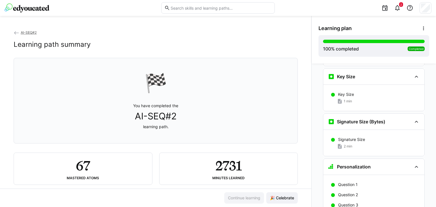
scroll to position [2271, 0]
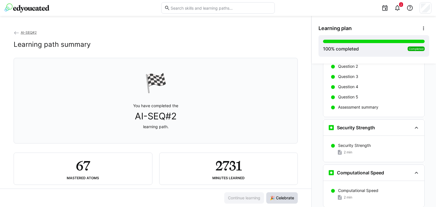
click at [285, 199] on span "🎉 Celebrate" at bounding box center [282, 198] width 26 height 6
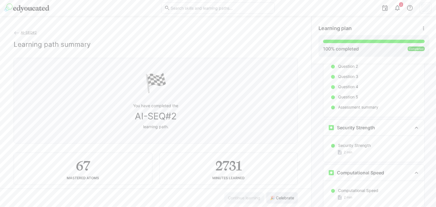
click at [288, 197] on span "🎉 Celebrate" at bounding box center [282, 198] width 26 height 6
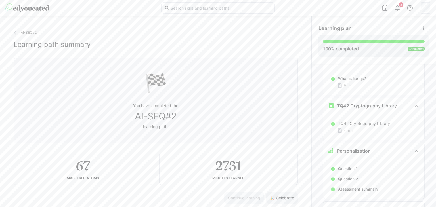
scroll to position [2925, 0]
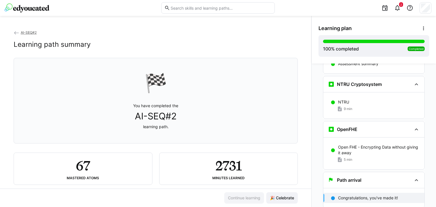
click at [76, 170] on h2 "67" at bounding box center [83, 166] width 14 height 16
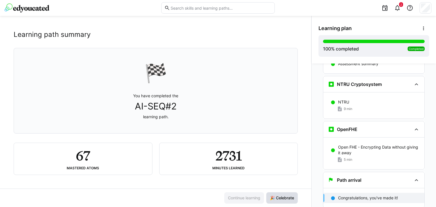
click at [279, 198] on span "🎉 Celebrate" at bounding box center [282, 198] width 26 height 6
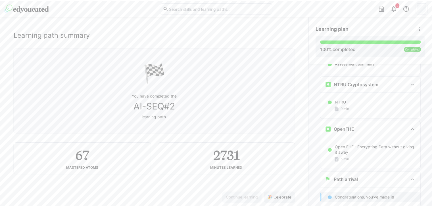
scroll to position [0, 0]
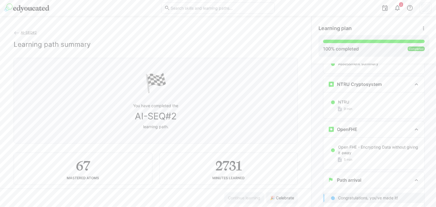
click at [27, 35] on app-back-navigation "AI-SEQ#2" at bounding box center [156, 33] width 284 height 6
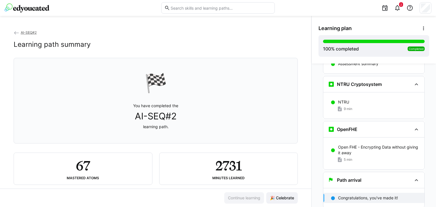
click at [28, 33] on span "AI-SEQ#2" at bounding box center [29, 32] width 16 height 4
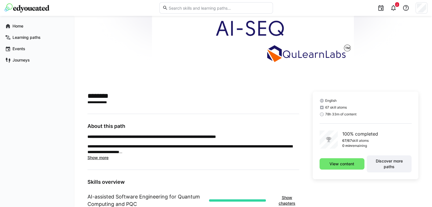
scroll to position [93, 0]
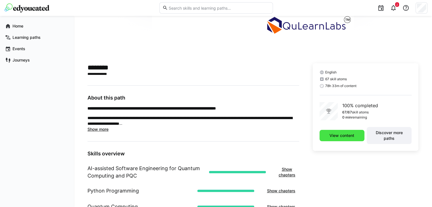
click at [333, 137] on span "View content" at bounding box center [342, 136] width 26 height 6
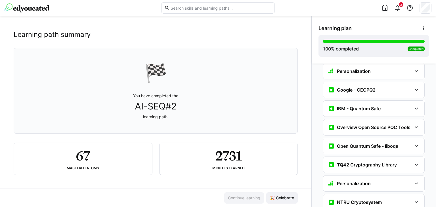
scroll to position [11, 0]
